Goal: Information Seeking & Learning: Learn about a topic

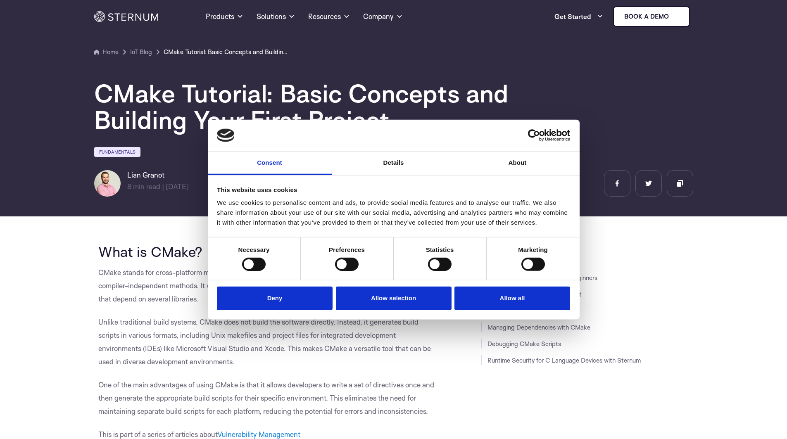
click at [249, 161] on link "Consent" at bounding box center [270, 164] width 124 height 24
click at [290, 295] on button "Deny" at bounding box center [275, 299] width 116 height 24
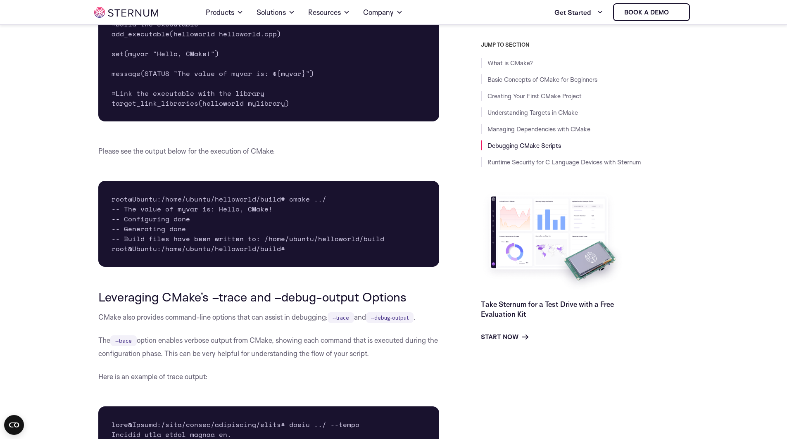
scroll to position [3997, 0]
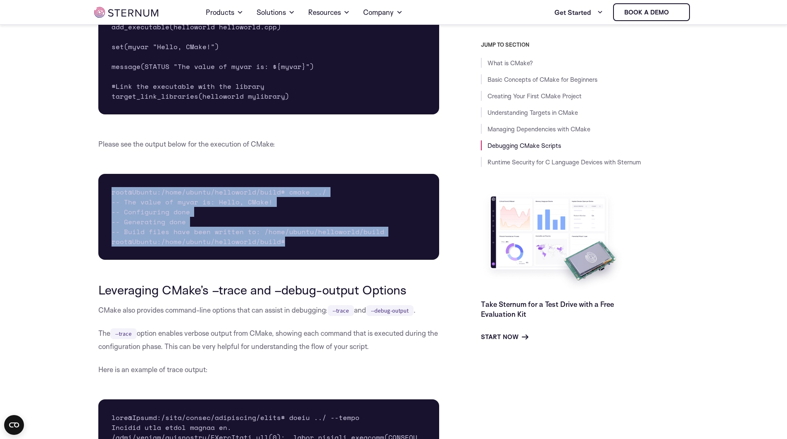
drag, startPoint x: 112, startPoint y: 216, endPoint x: 373, endPoint y: 273, distance: 267.3
click at [373, 260] on pre "root@Ubuntu:/home/ubuntu/helloworld/build# cmake ../ -- The value of myvar is: …" at bounding box center [268, 217] width 341 height 86
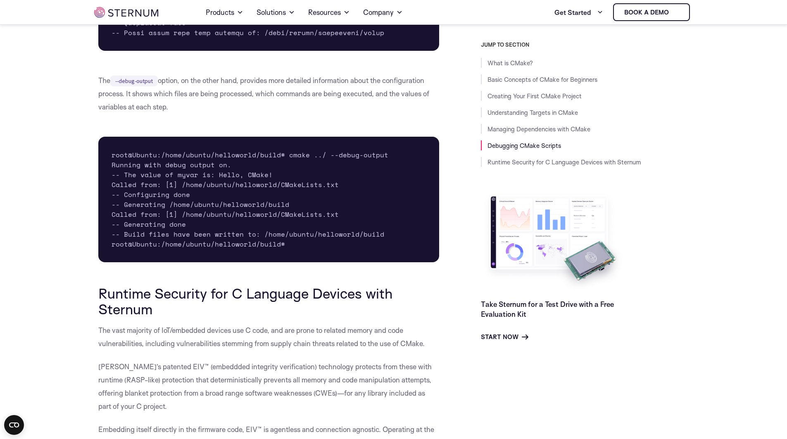
scroll to position [4740, 0]
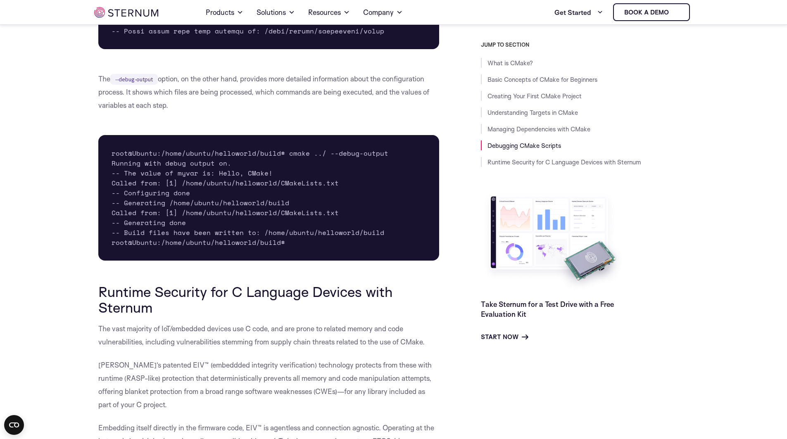
click at [114, 178] on pre "root@Ubuntu:/home/ubuntu/helloworld/build# cmake ../ --debug-output Running wit…" at bounding box center [268, 198] width 341 height 126
click at [292, 261] on pre "root@Ubuntu:/home/ubuntu/helloworld/build# cmake ../ --debug-output Running wit…" at bounding box center [268, 198] width 341 height 126
drag, startPoint x: 292, startPoint y: 266, endPoint x: 116, endPoint y: 255, distance: 175.9
click at [116, 255] on pre "root@Ubuntu:/home/ubuntu/helloworld/build# cmake ../ --debug-output Running wit…" at bounding box center [268, 198] width 341 height 126
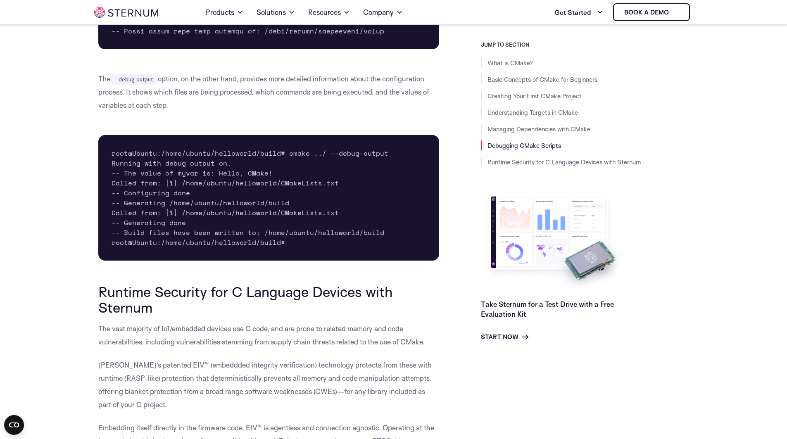
scroll to position [4739, 0]
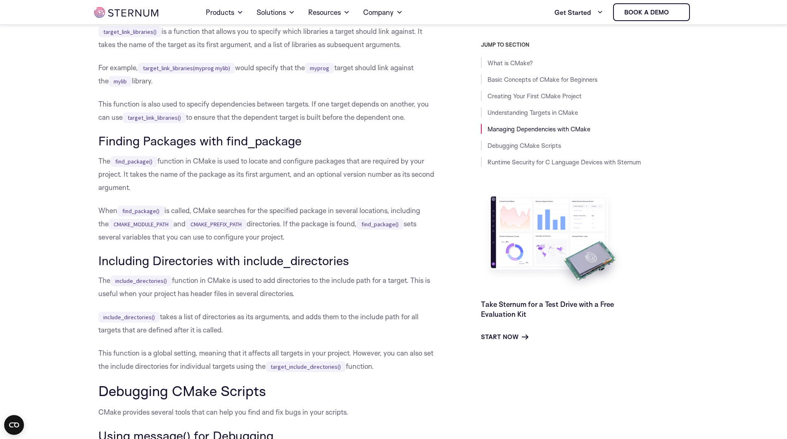
scroll to position [3326, 0]
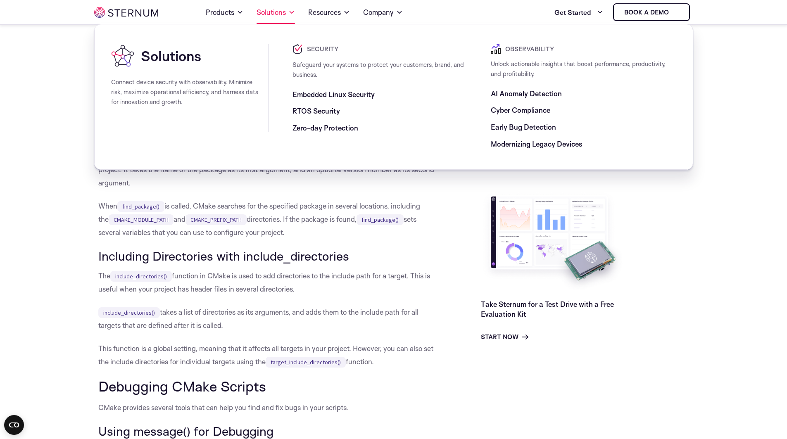
click at [291, 11] on span at bounding box center [291, 12] width 7 height 10
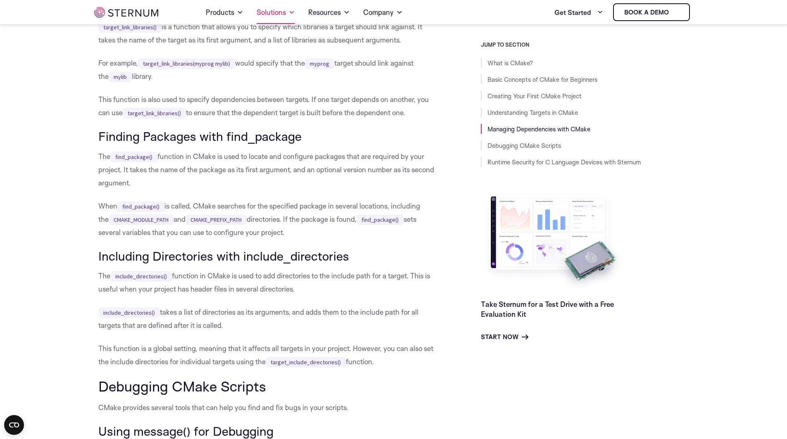
click at [291, 11] on span at bounding box center [291, 12] width 7 height 10
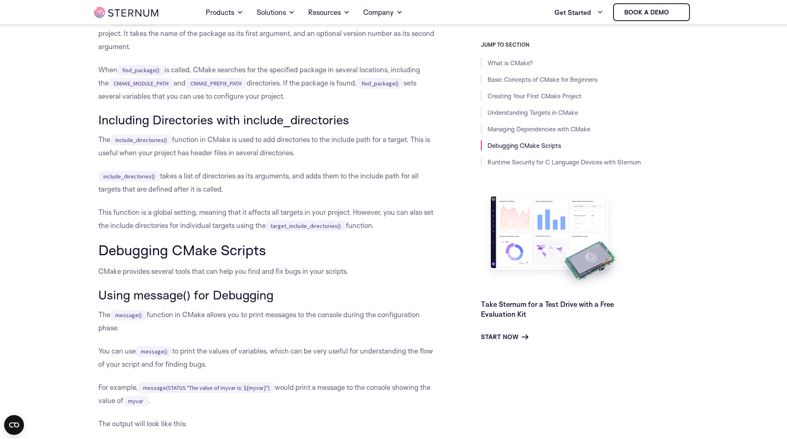
scroll to position [3461, 0]
click at [99, 128] on h3 "Including Directories with include_directories" at bounding box center [268, 121] width 341 height 14
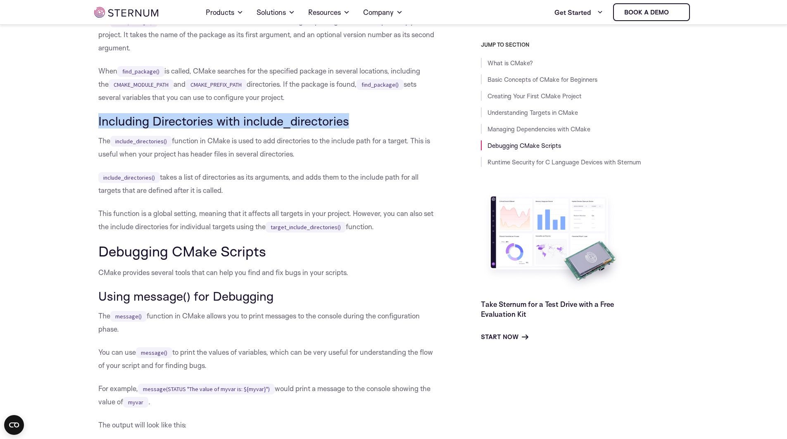
drag, startPoint x: 347, startPoint y: 146, endPoint x: 99, endPoint y: 151, distance: 247.9
click at [99, 128] on h3 "Including Directories with include_directories" at bounding box center [268, 121] width 341 height 14
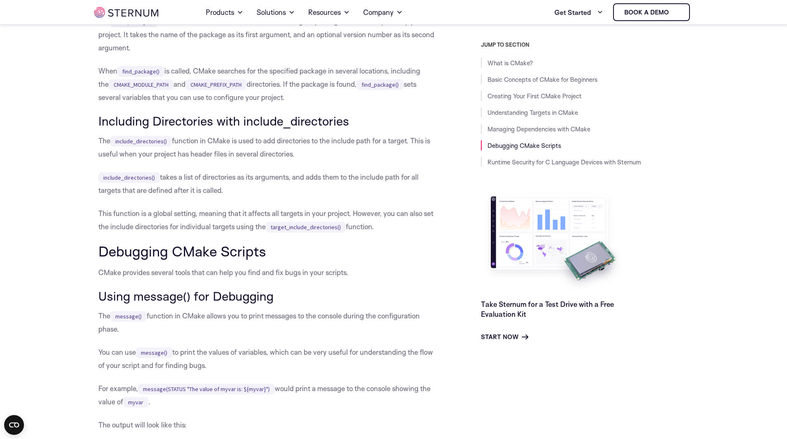
drag, startPoint x: 161, startPoint y: 200, endPoint x: 238, endPoint y: 216, distance: 78.8
click at [238, 197] on p "include_directories() takes a list of directories as its arguments, and adds th…" at bounding box center [268, 184] width 341 height 26
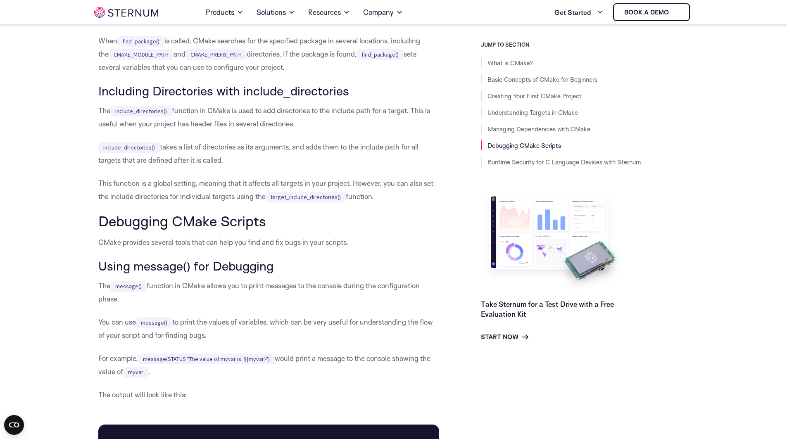
scroll to position [3495, 0]
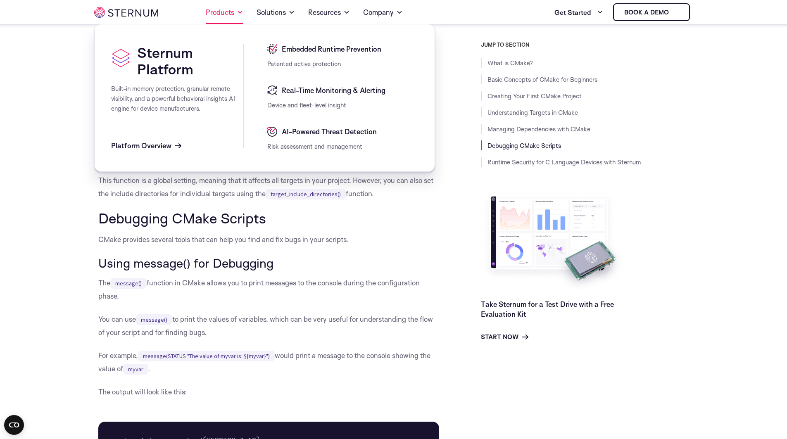
click at [239, 15] on span at bounding box center [240, 12] width 7 height 10
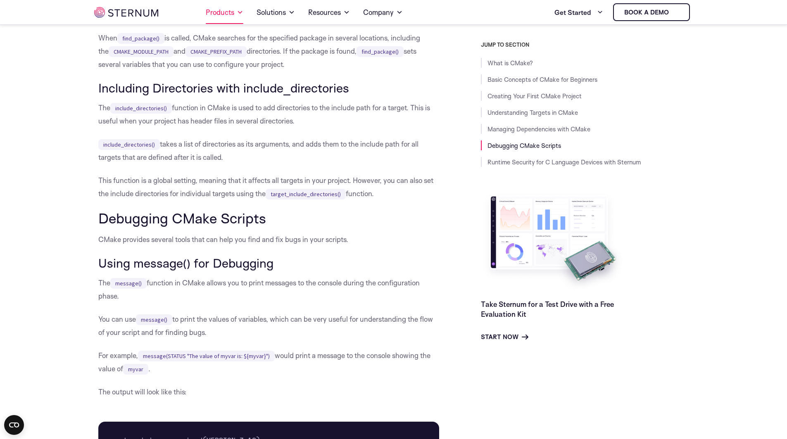
click at [239, 15] on span at bounding box center [240, 12] width 7 height 10
click at [257, 164] on p "include_directories() takes a list of directories as its arguments, and adds th…" at bounding box center [268, 151] width 341 height 26
click at [100, 95] on h3 "Including Directories with include_directories" at bounding box center [268, 88] width 341 height 14
drag, startPoint x: 99, startPoint y: 113, endPoint x: 387, endPoint y: 214, distance: 305.4
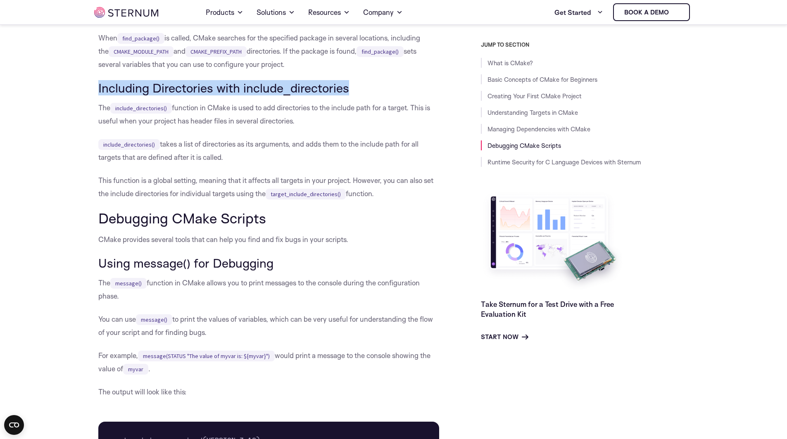
drag, startPoint x: 99, startPoint y: 112, endPoint x: 348, endPoint y: 113, distance: 248.6
click at [348, 95] on h3 "Including Directories with include_directories" at bounding box center [268, 88] width 341 height 14
click at [352, 95] on h3 "Including Directories with include_directories" at bounding box center [268, 88] width 341 height 14
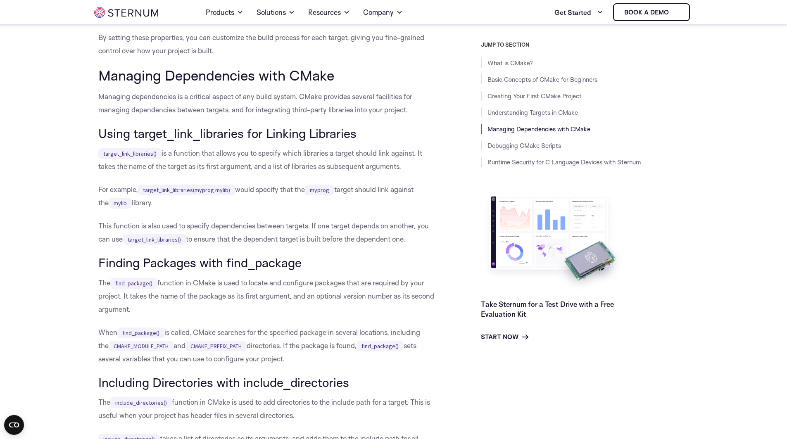
scroll to position [3210, 0]
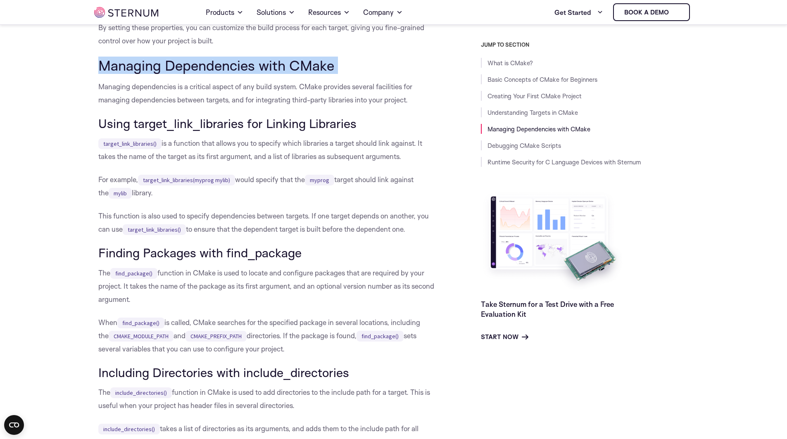
drag, startPoint x: 96, startPoint y: 92, endPoint x: 302, endPoint y: 97, distance: 206.2
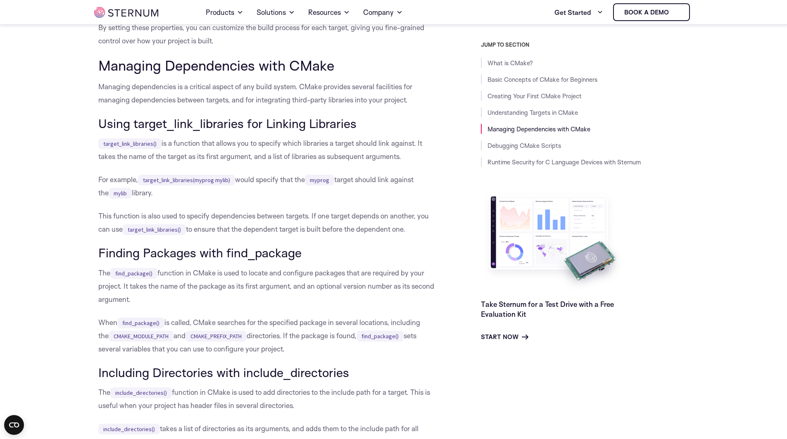
click at [337, 73] on h2 "Managing Dependencies with CMake" at bounding box center [268, 65] width 341 height 16
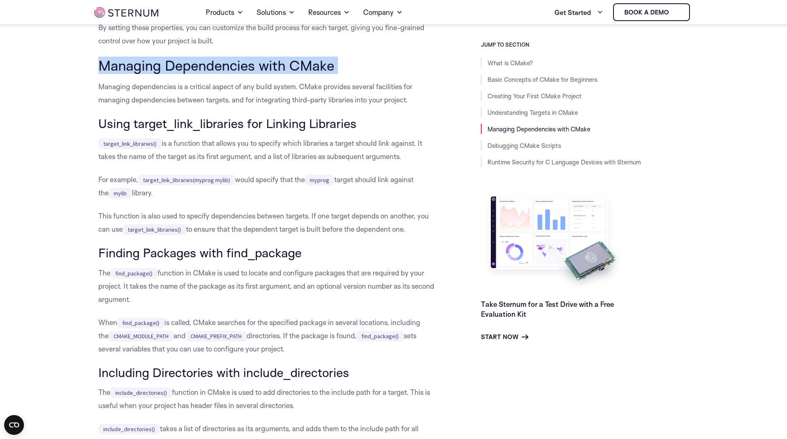
click at [337, 73] on h2 "Managing Dependencies with CMake" at bounding box center [268, 65] width 341 height 16
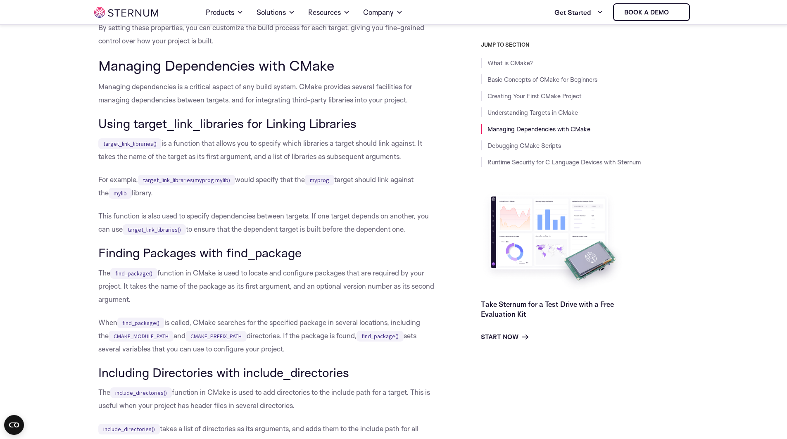
click at [337, 73] on h2 "Managing Dependencies with CMake" at bounding box center [268, 65] width 341 height 16
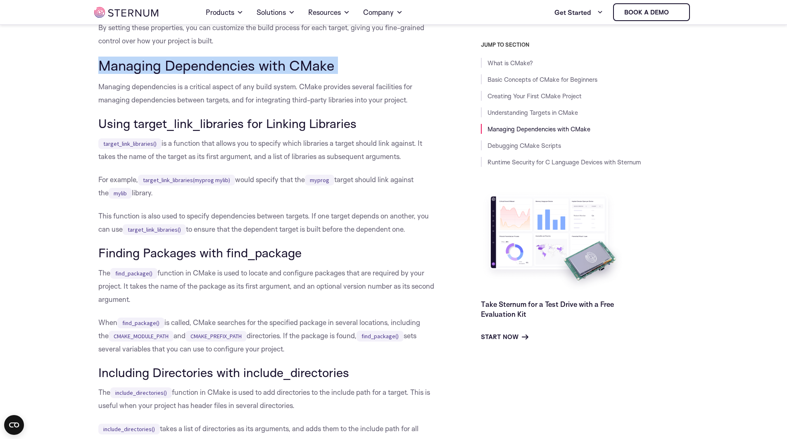
click at [337, 73] on h2 "Managing Dependencies with CMake" at bounding box center [268, 65] width 341 height 16
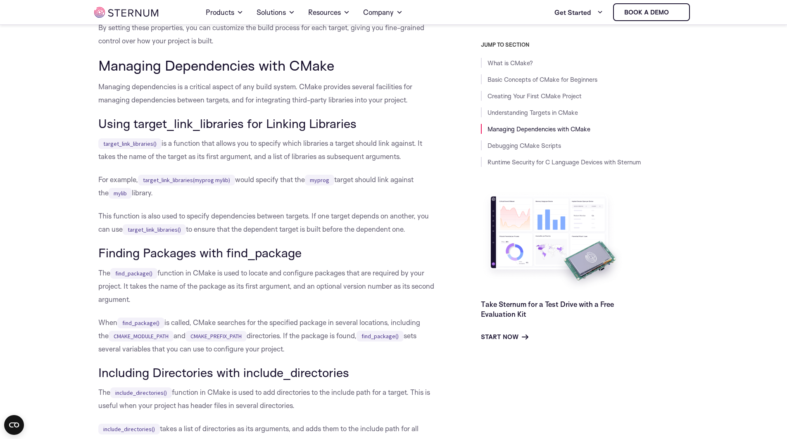
click at [448, 102] on div "JUMP TO SECTION What is CMake? Basic Concepts of CMake for Beginners Creating Y…" at bounding box center [567, 191] width 249 height 301
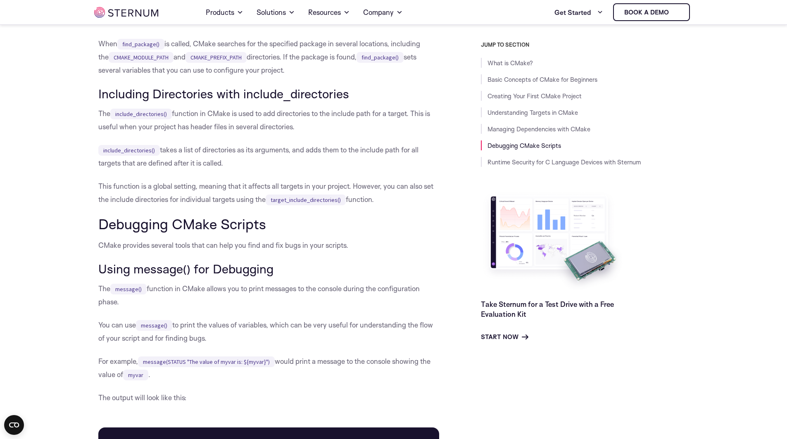
scroll to position [3485, 0]
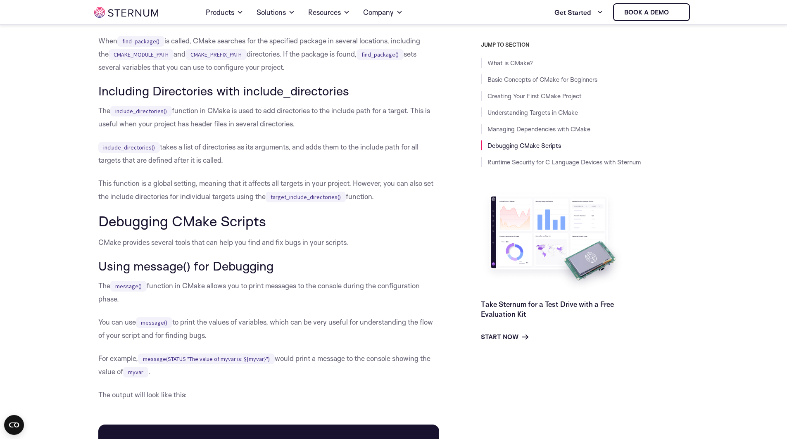
scroll to position [3488, 0]
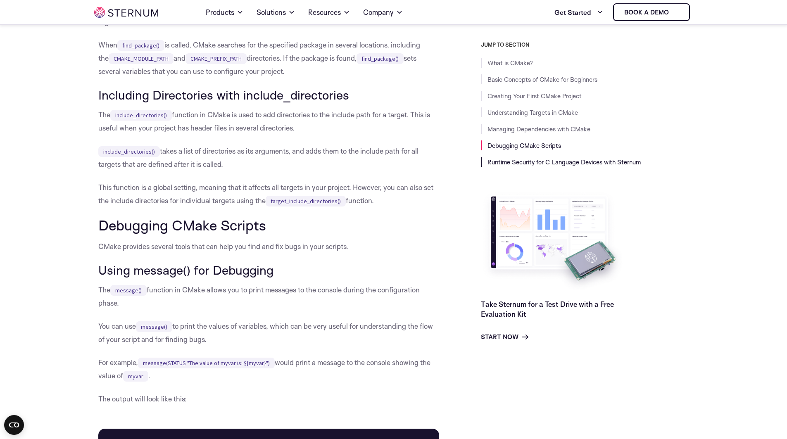
click at [534, 164] on link "Runtime Security for C Language Devices with Sternum" at bounding box center [563, 162] width 153 height 8
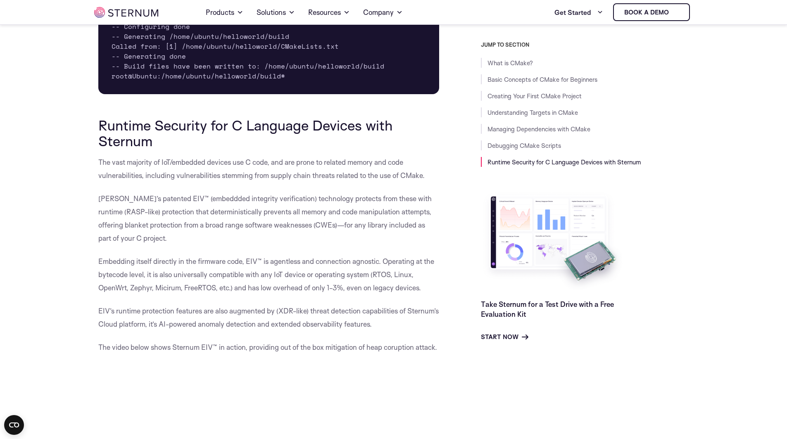
scroll to position [5012, 0]
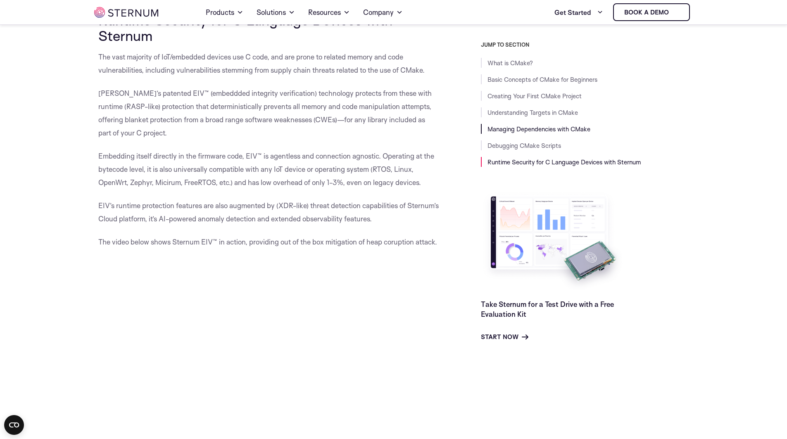
click at [532, 125] on link "Managing Dependencies with CMake" at bounding box center [538, 129] width 103 height 8
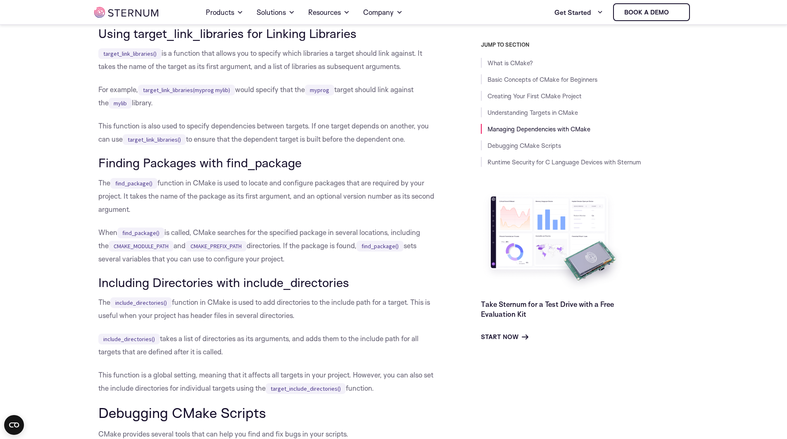
scroll to position [3255, 0]
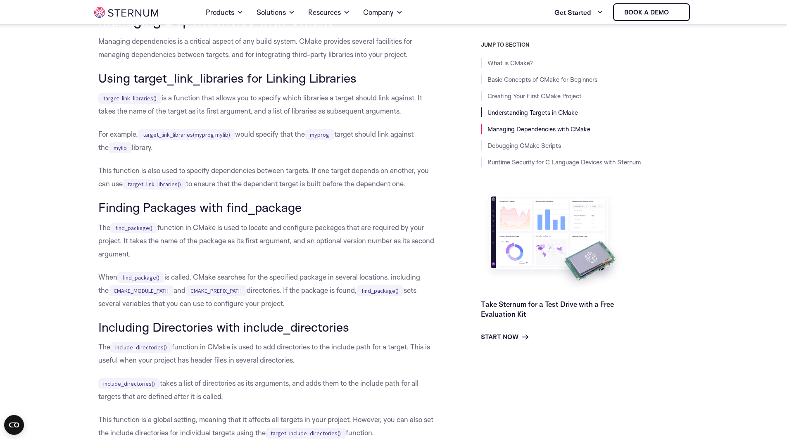
click at [533, 112] on link "Understanding Targets in CMake" at bounding box center [532, 113] width 90 height 8
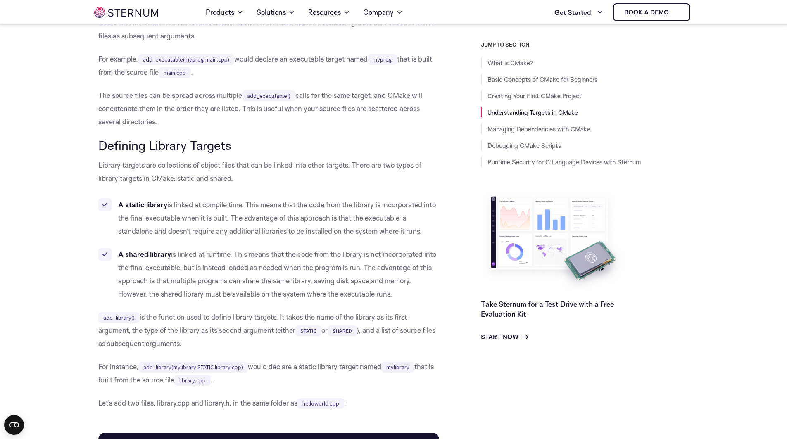
scroll to position [2102, 0]
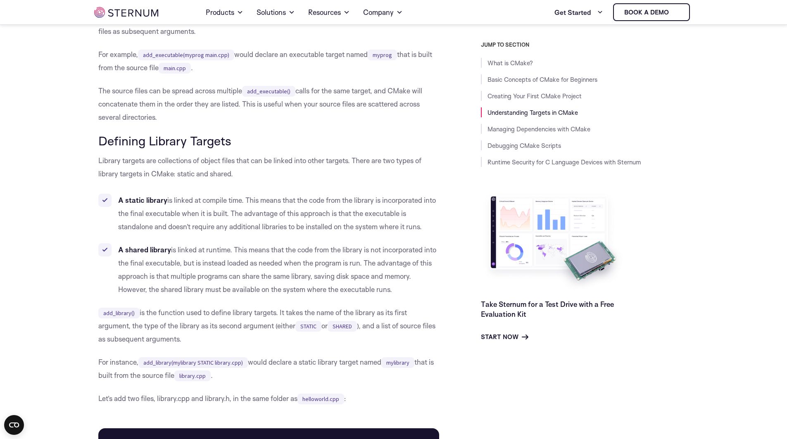
click at [99, 148] on h3 "Defining Library Targets" at bounding box center [268, 141] width 341 height 14
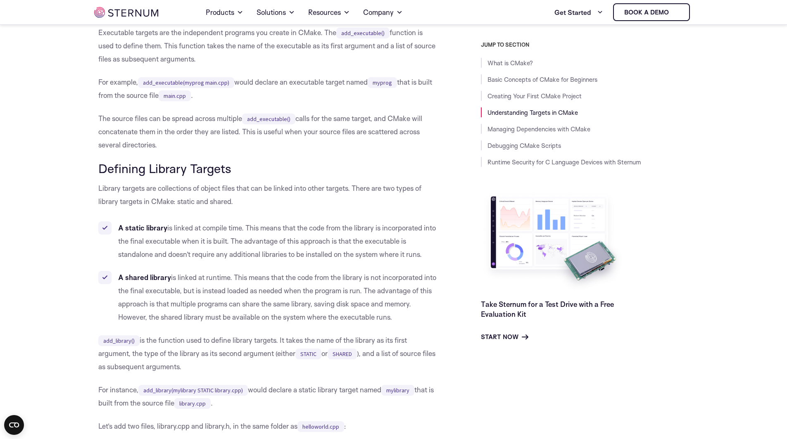
scroll to position [2072, 0]
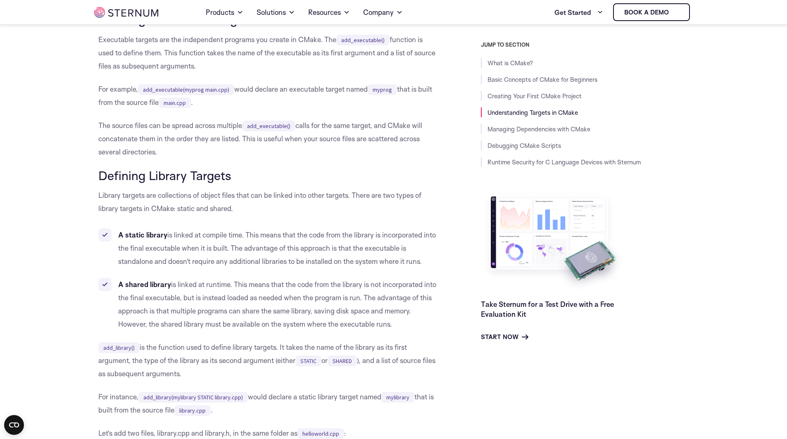
scroll to position [2089, 0]
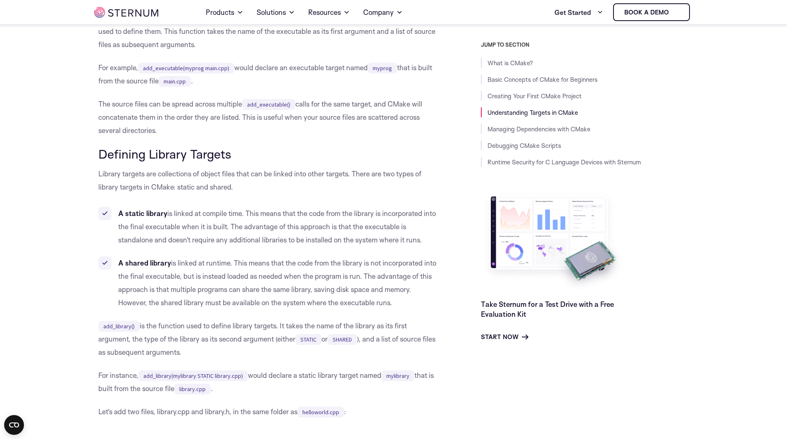
click at [147, 218] on b "A static library" at bounding box center [142, 213] width 49 height 9
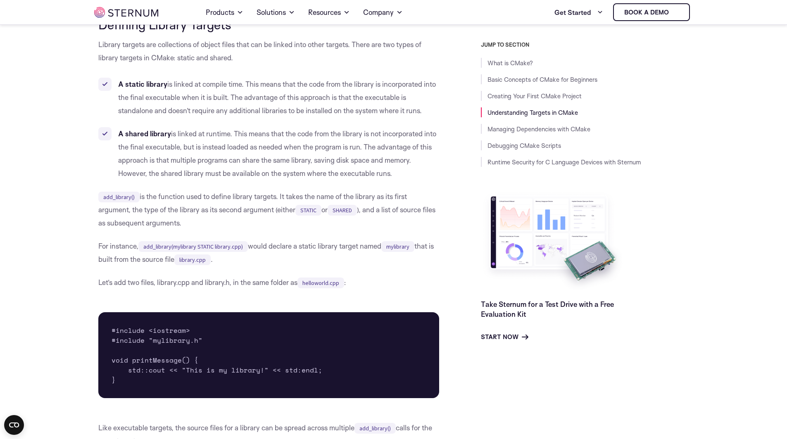
scroll to position [2220, 0]
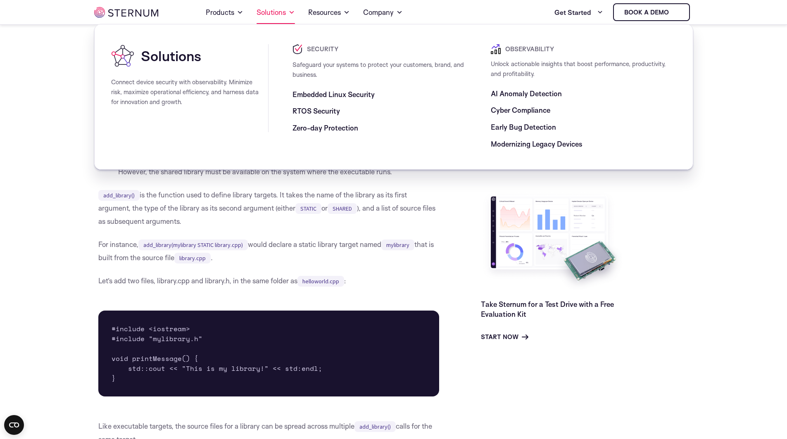
click at [291, 14] on span at bounding box center [291, 12] width 7 height 10
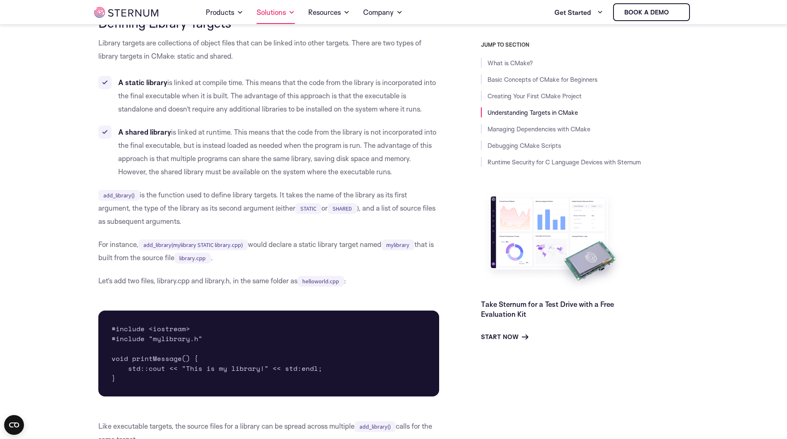
click at [291, 14] on span at bounding box center [291, 12] width 7 height 10
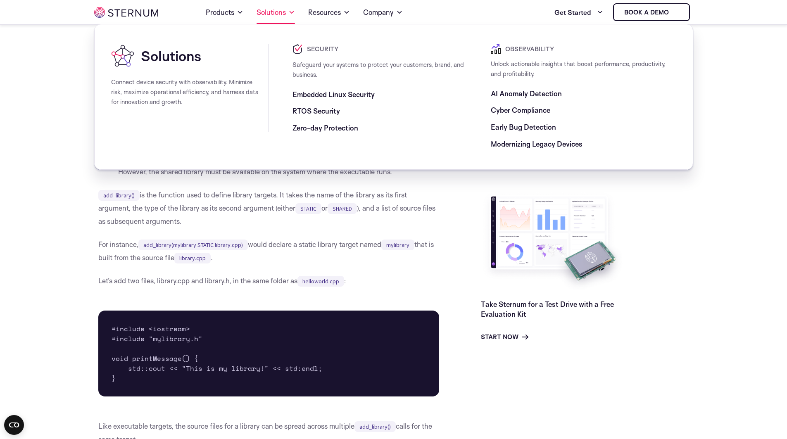
click at [291, 14] on span at bounding box center [291, 12] width 7 height 10
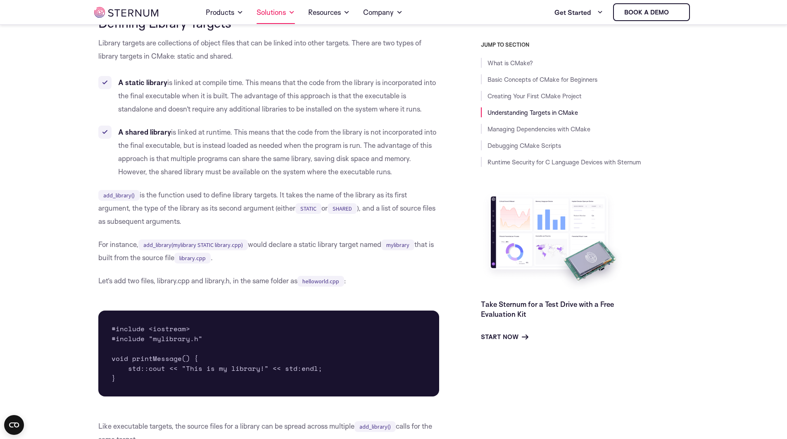
click at [291, 14] on span at bounding box center [291, 12] width 7 height 10
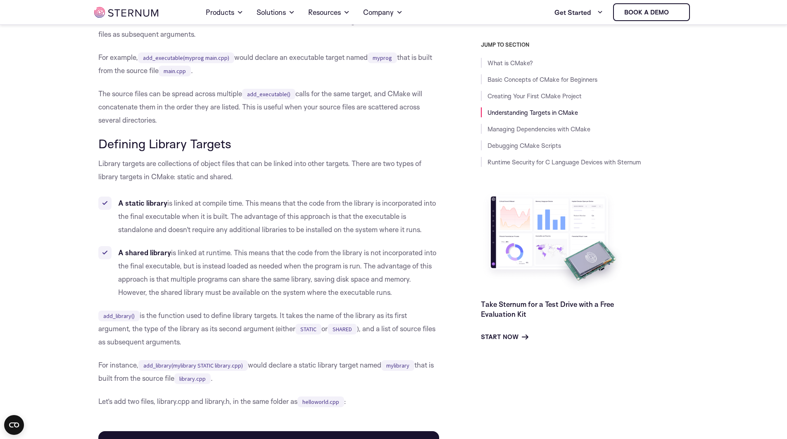
scroll to position [2098, 0]
